Goal: Transaction & Acquisition: Purchase product/service

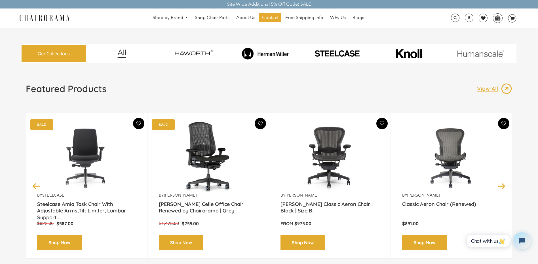
click at [264, 54] on img at bounding box center [265, 54] width 69 height 12
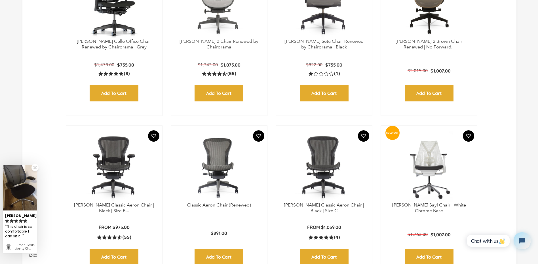
scroll to position [397, 0]
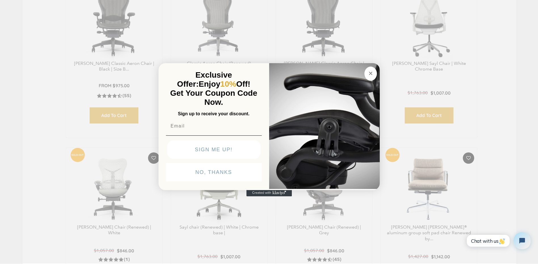
click at [372, 73] on circle "Close dialog" at bounding box center [370, 73] width 7 height 7
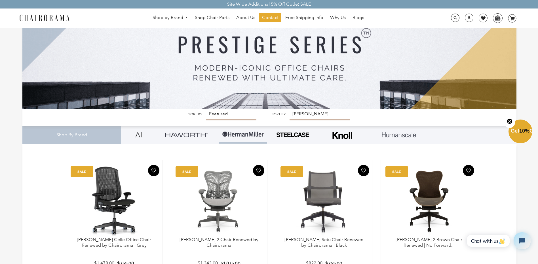
scroll to position [0, 0]
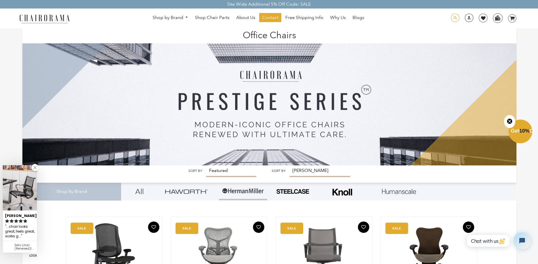
click at [454, 16] on span at bounding box center [455, 18] width 9 height 9
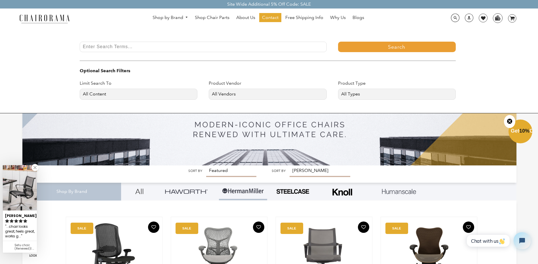
click at [140, 45] on input "Enter Search Terms..." at bounding box center [203, 47] width 247 height 10
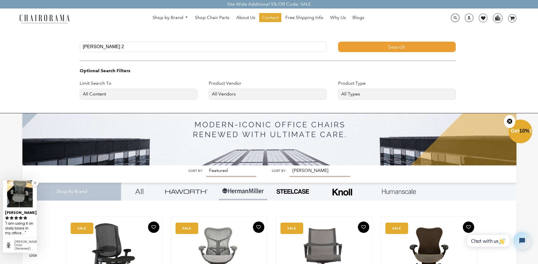
type input "Mirra 2"
click at [291, 91] on select "All Vendors chairorama Edole Finch Haworth Herman Miller Human Scale knoll Stee…" at bounding box center [268, 94] width 118 height 11
select select "[PERSON_NAME]"
click at [209, 89] on select "All Vendors chairorama Edole Finch Haworth Herman Miller Human Scale knoll Stee…" at bounding box center [268, 94] width 118 height 11
click at [352, 96] on select "All Types Chair Chair parts mws_apo_generated Table" at bounding box center [397, 94] width 118 height 11
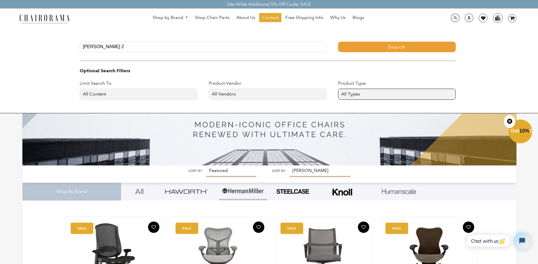
select select "Chair"
click at [338, 89] on select "All Types Chair Chair parts mws_apo_generated Table" at bounding box center [397, 94] width 118 height 11
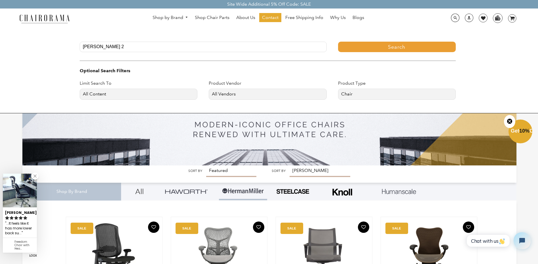
click at [403, 49] on button "Search" at bounding box center [397, 47] width 118 height 10
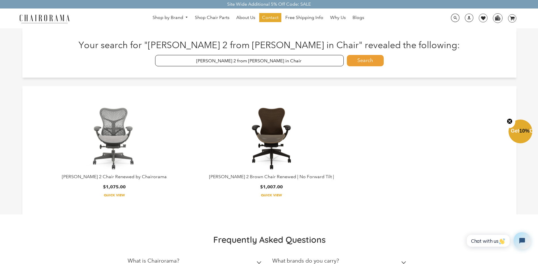
click at [116, 130] on img at bounding box center [114, 138] width 71 height 71
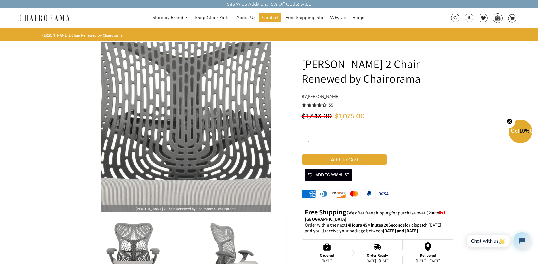
click at [184, 105] on img at bounding box center [186, 127] width 170 height 170
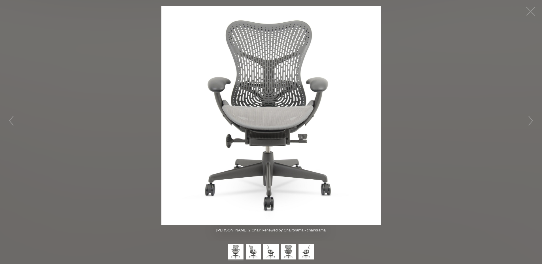
click at [279, 95] on img at bounding box center [271, 116] width 220 height 220
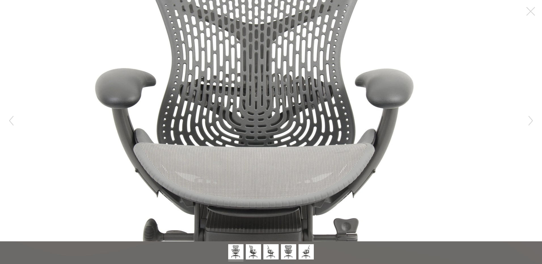
click at [279, 95] on figure at bounding box center [271, 121] width 542 height 242
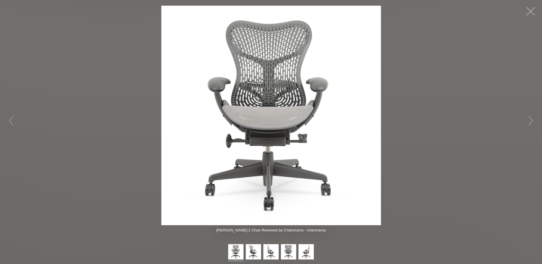
click at [534, 10] on button "button" at bounding box center [530, 11] width 17 height 17
